Goal: Task Accomplishment & Management: Use online tool/utility

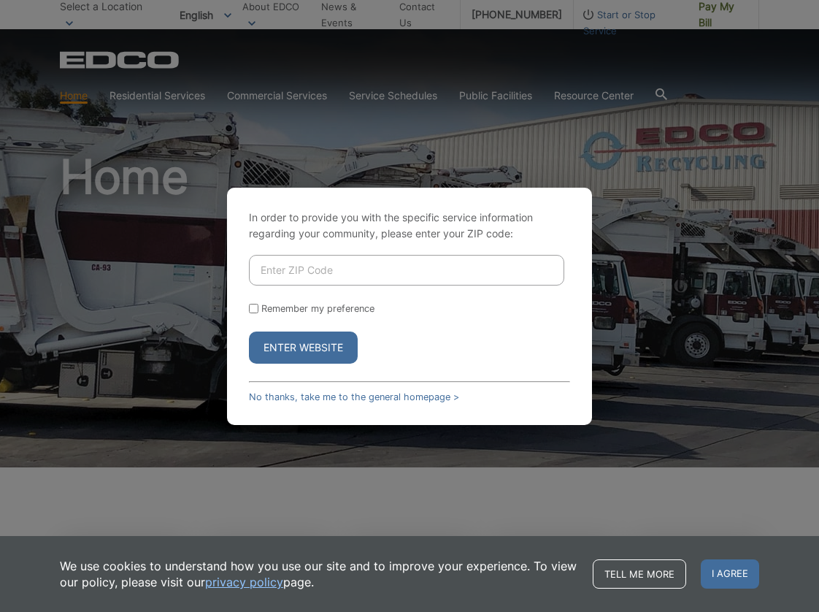
click at [345, 265] on input "Enter ZIP Code" at bounding box center [406, 270] width 315 height 31
click at [277, 268] on input "92" at bounding box center [406, 270] width 315 height 31
click at [342, 271] on input "92128" at bounding box center [406, 270] width 315 height 31
type input "92128"
click at [654, 255] on div "In order to provide you with the specific service information regarding your co…" at bounding box center [409, 306] width 819 height 612
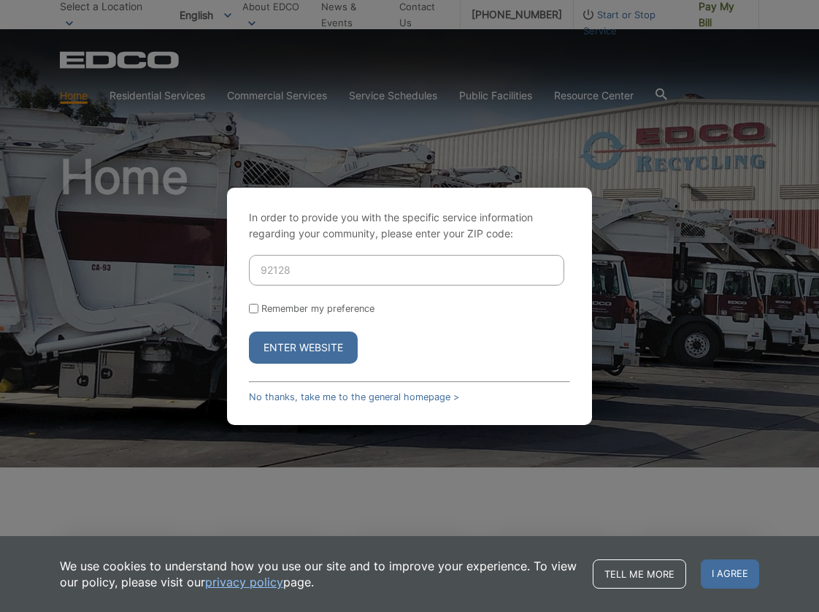
drag, startPoint x: 590, startPoint y: 90, endPoint x: 374, endPoint y: 116, distance: 217.7
click at [585, 91] on div "In order to provide you with the specific service information regarding your co…" at bounding box center [409, 306] width 819 height 612
click at [367, 94] on div "In order to provide you with the specific service information regarding your co…" at bounding box center [409, 306] width 819 height 612
click at [241, 99] on div "In order to provide you with the specific service information regarding your co…" at bounding box center [409, 306] width 819 height 612
click at [736, 14] on div "In order to provide you with the specific service information regarding your co…" at bounding box center [409, 306] width 819 height 612
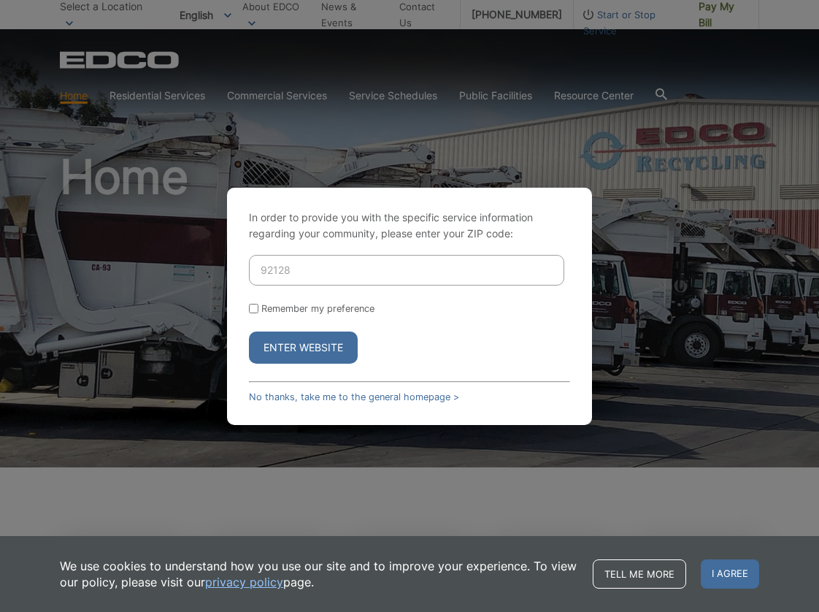
click at [334, 347] on button "Enter Website" at bounding box center [303, 348] width 109 height 32
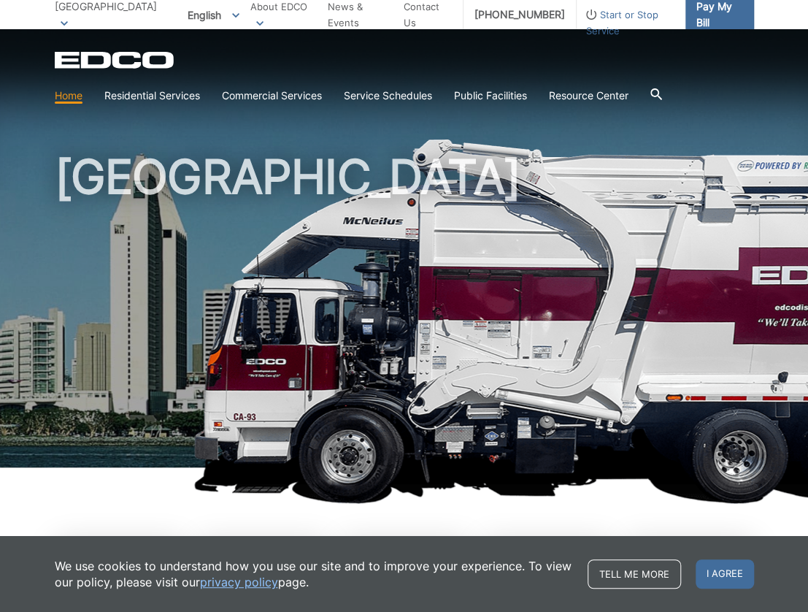
click at [733, 15] on span "Pay My Bill" at bounding box center [720, 15] width 46 height 32
